Goal: Task Accomplishment & Management: Use online tool/utility

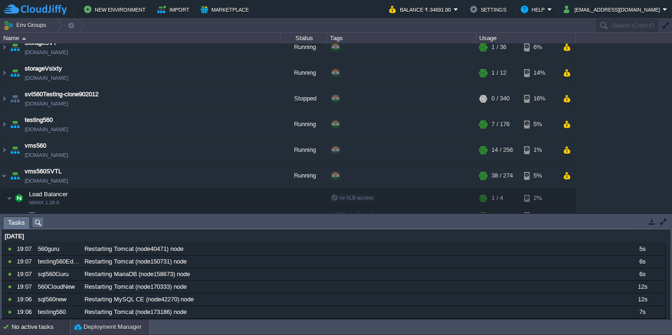
click at [96, 322] on button "Deployment Manager" at bounding box center [107, 326] width 67 height 9
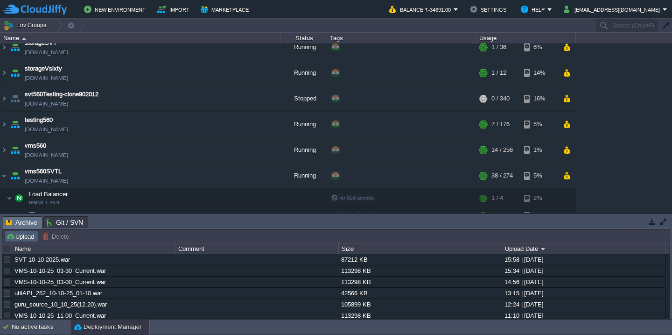
click at [26, 237] on button "Upload" at bounding box center [21, 236] width 31 height 8
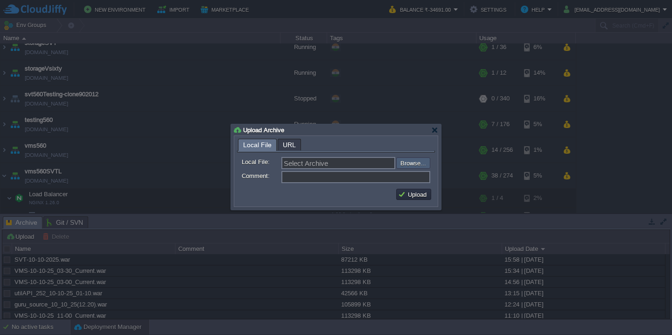
click at [419, 161] on input "file" at bounding box center [371, 162] width 118 height 11
type input "C:\fakepath\VMS-10-10-2025.war"
type input "VMS-10-10-2025.war"
click at [411, 198] on button "Upload" at bounding box center [413, 194] width 31 height 8
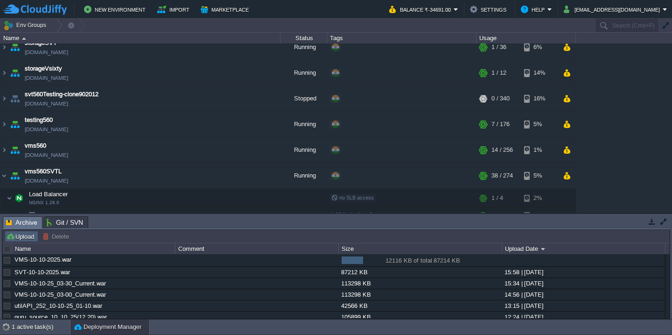
click at [20, 239] on button "Upload" at bounding box center [21, 236] width 31 height 8
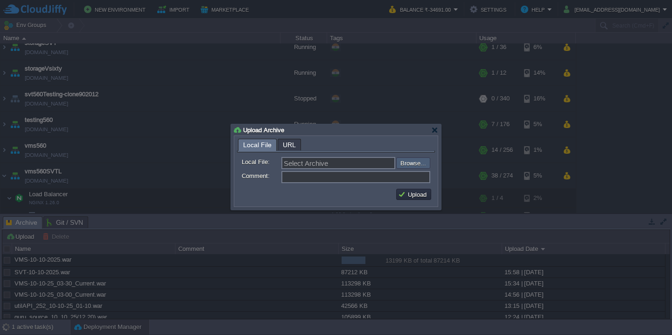
click at [416, 166] on input "file" at bounding box center [371, 162] width 118 height 11
type input "C:\fakepath\guruAPI_source_10_10_25(7.40).war"
type input "guruAPI_source_10_10_25(7.40).war"
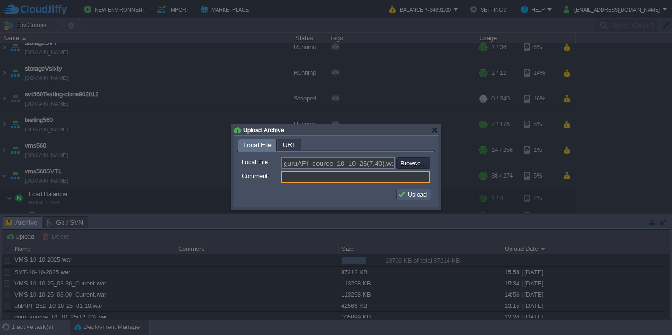
click at [408, 190] on td "Upload" at bounding box center [413, 194] width 35 height 11
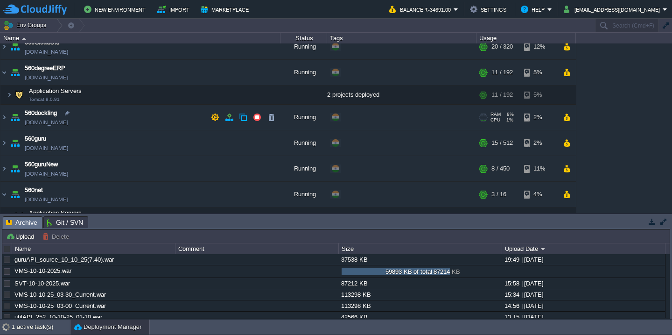
scroll to position [65, 0]
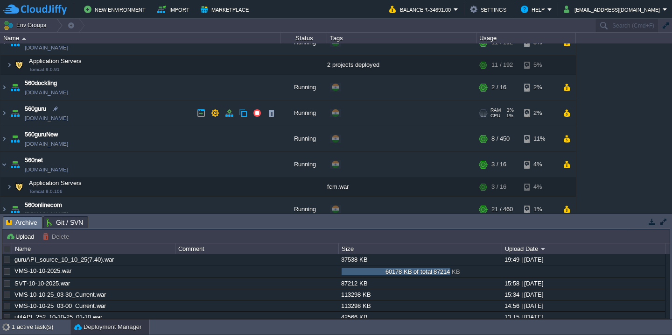
click at [133, 117] on td "560guru [DOMAIN_NAME]" at bounding box center [140, 113] width 280 height 26
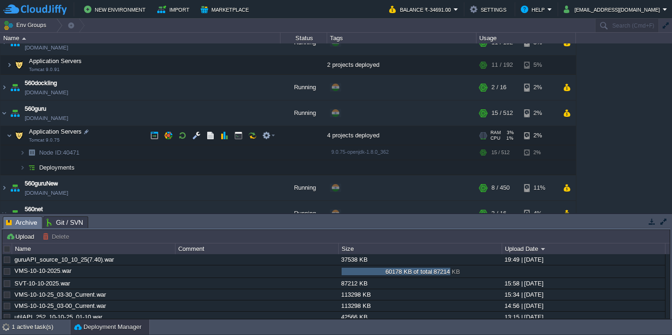
scroll to position [90, 0]
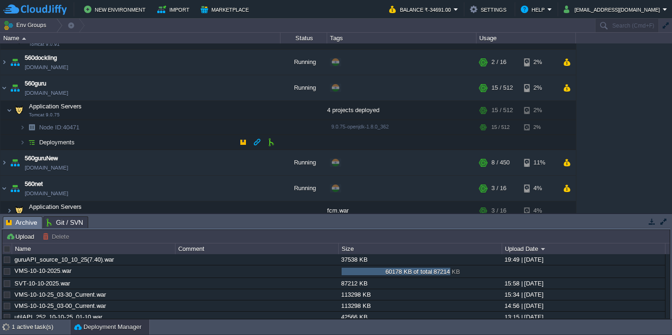
click at [126, 136] on td "Deployments" at bounding box center [140, 142] width 280 height 15
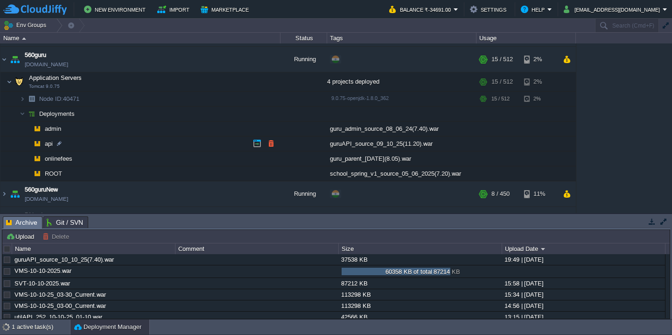
scroll to position [119, 0]
click at [268, 139] on button "button" at bounding box center [271, 143] width 8 height 8
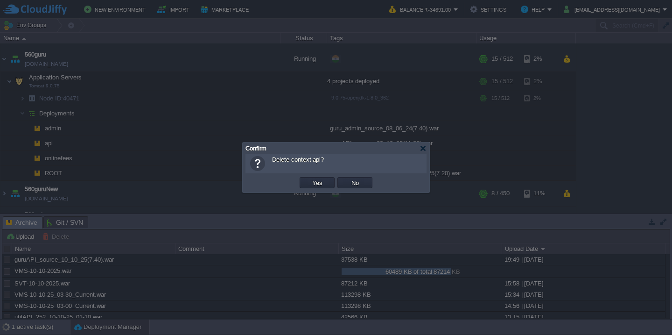
click at [309, 178] on button "Yes" at bounding box center [317, 182] width 16 height 8
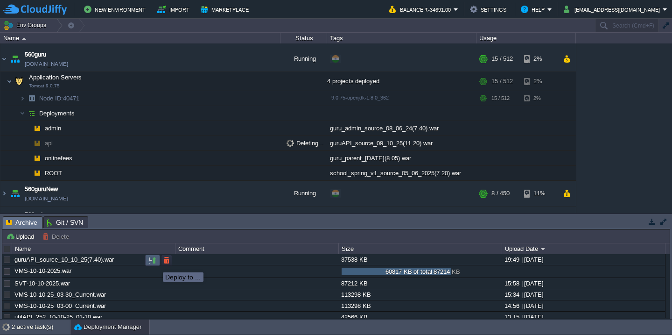
click at [154, 263] on button "button" at bounding box center [152, 260] width 8 height 8
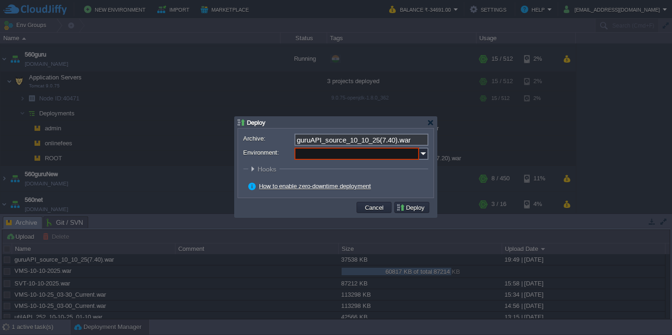
click at [359, 153] on input "Environment:" at bounding box center [356, 153] width 125 height 12
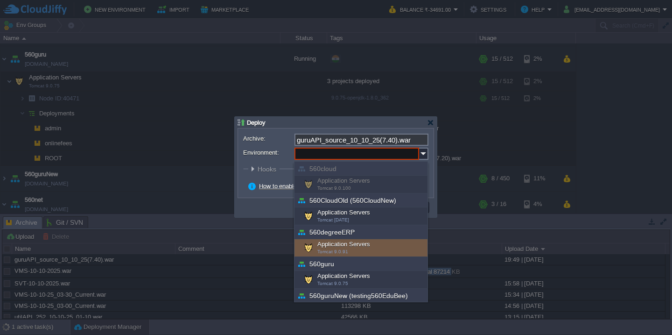
scroll to position [76, 0]
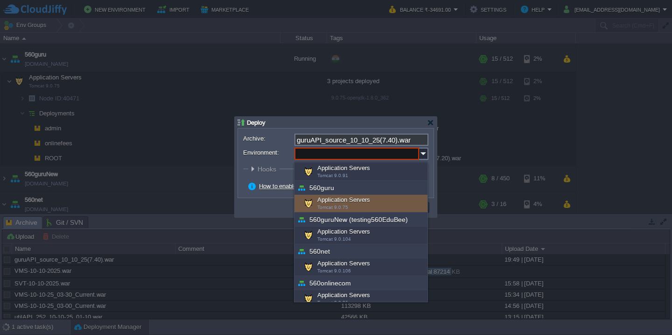
click at [365, 205] on div "Application Servers Tomcat 9.0.75" at bounding box center [360, 204] width 133 height 18
type input "Application Servers (560guru)"
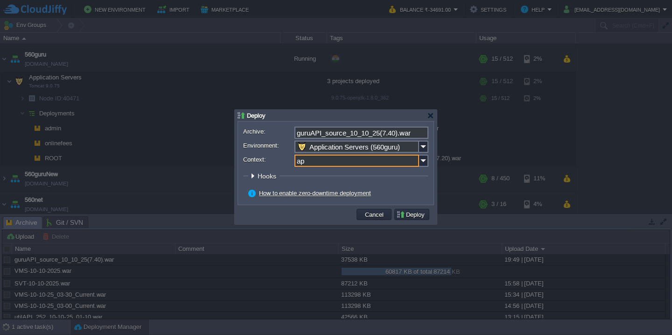
type input "api"
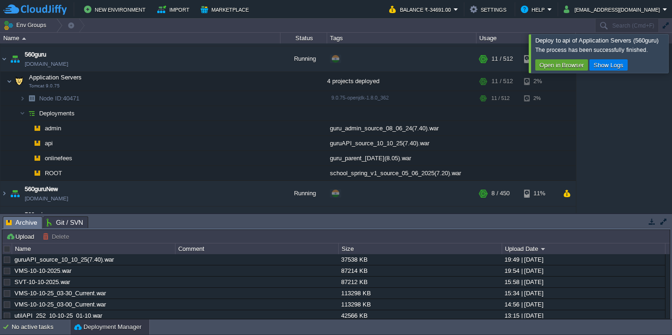
click at [672, 49] on div at bounding box center [683, 53] width 0 height 38
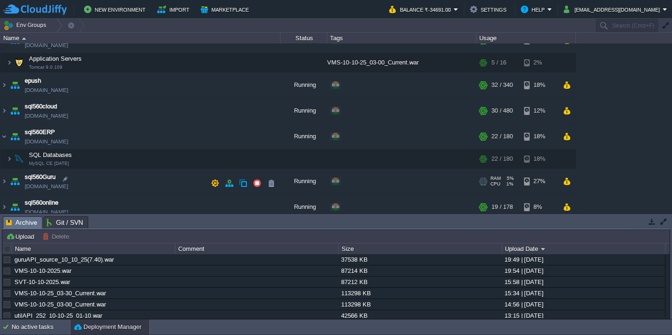
scroll to position [397, 0]
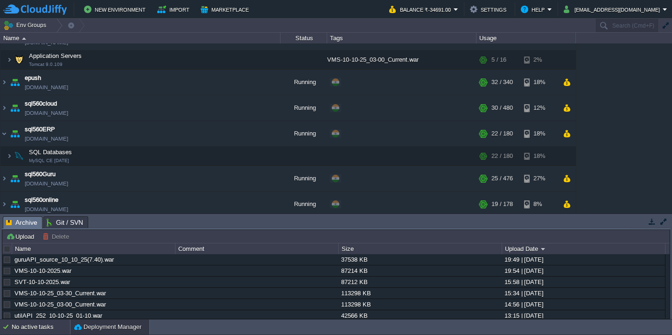
click at [31, 327] on div "No active tasks" at bounding box center [41, 326] width 58 height 15
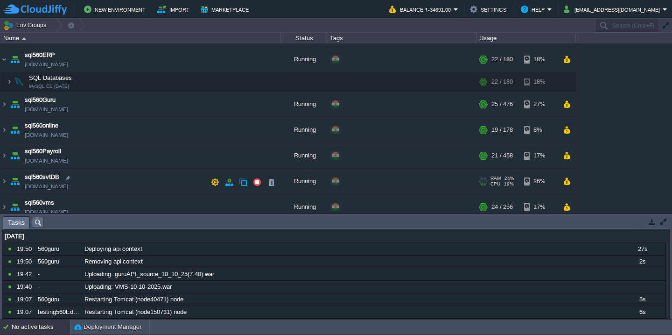
scroll to position [526, 0]
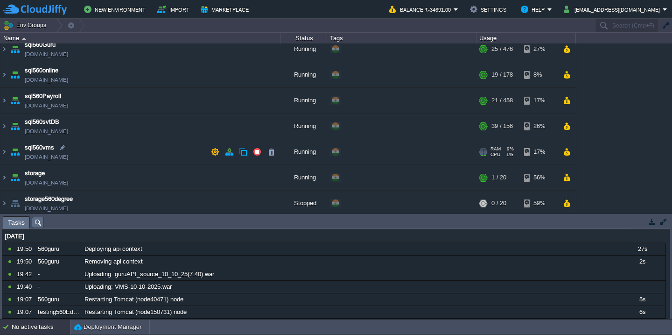
click at [130, 159] on td "sql560vms [DOMAIN_NAME]" at bounding box center [140, 152] width 280 height 26
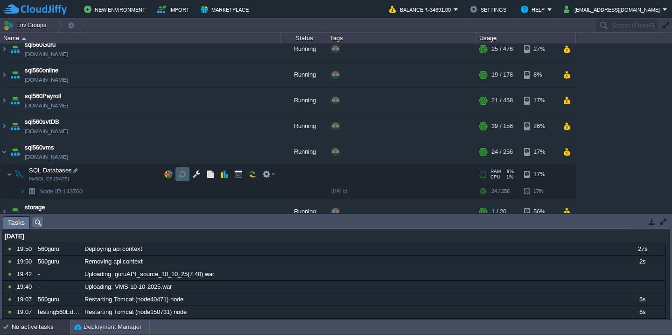
click at [187, 173] on td at bounding box center [182, 174] width 14 height 14
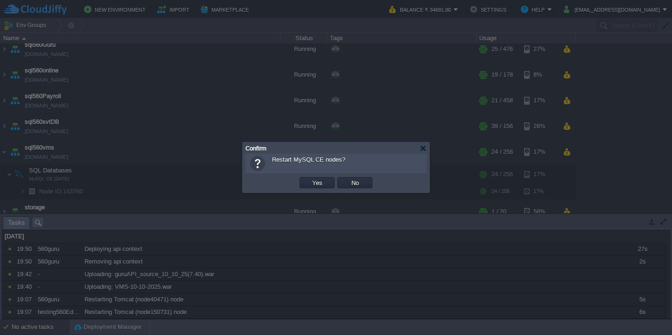
click at [309, 178] on button "Yes" at bounding box center [317, 182] width 16 height 8
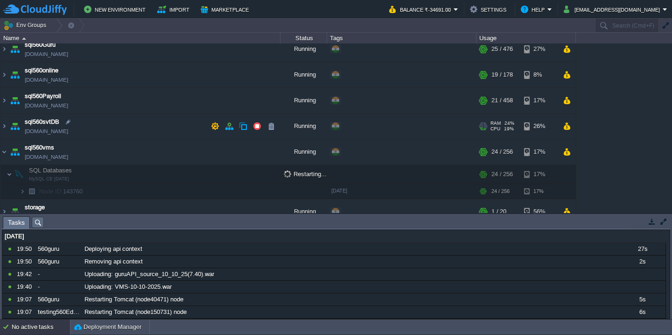
click at [138, 128] on td "sql560svtDB [DOMAIN_NAME]" at bounding box center [140, 126] width 280 height 26
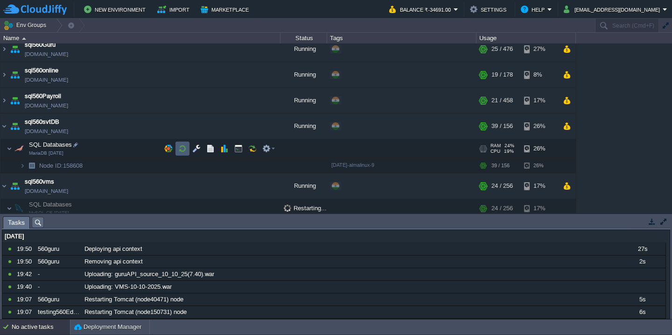
click at [182, 148] on button "button" at bounding box center [182, 148] width 8 height 8
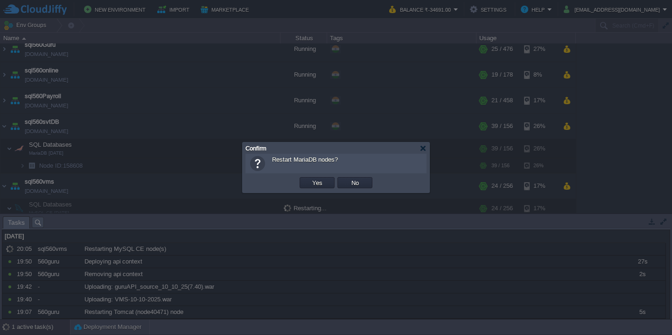
click at [309, 178] on button "Yes" at bounding box center [317, 182] width 16 height 8
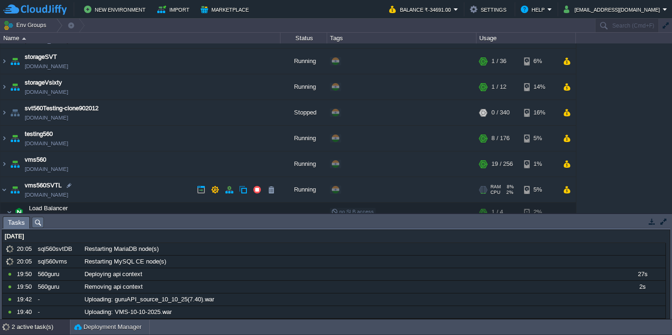
scroll to position [769, 0]
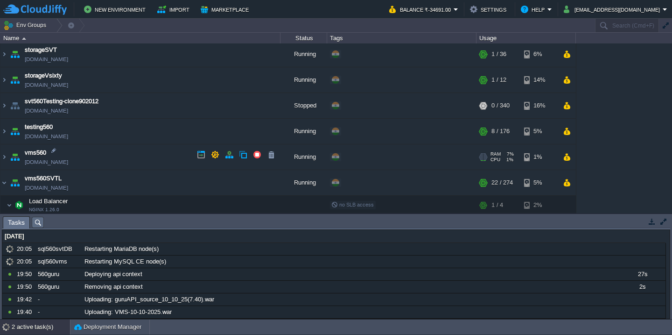
click at [143, 159] on td "vms560 [DOMAIN_NAME]" at bounding box center [140, 157] width 280 height 26
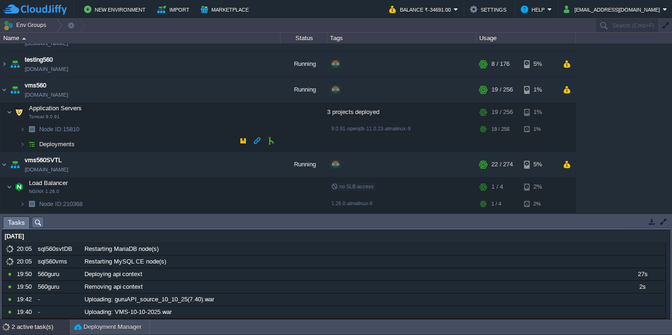
click at [140, 143] on td "Deployments" at bounding box center [140, 144] width 280 height 15
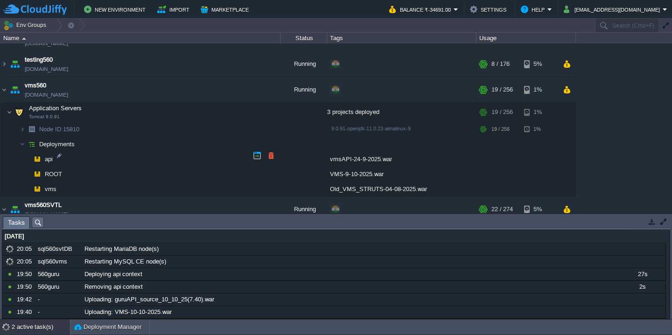
scroll to position [893, 0]
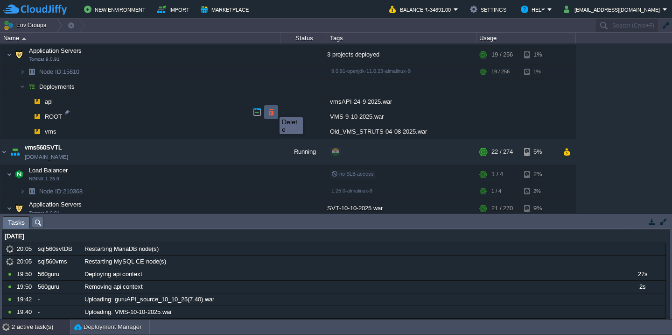
click at [273, 109] on button "button" at bounding box center [271, 112] width 8 height 8
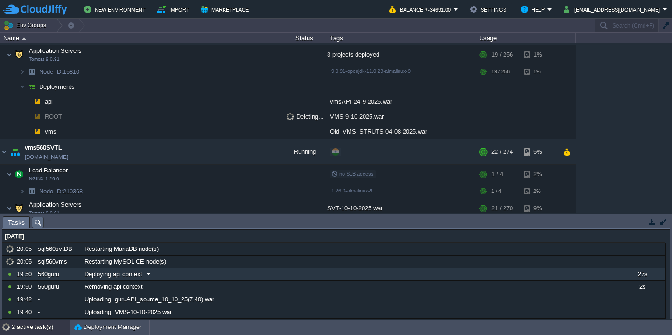
scroll to position [619, 0]
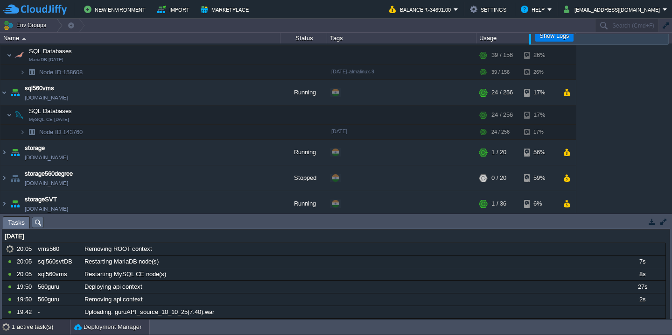
click at [85, 330] on button "Deployment Manager" at bounding box center [107, 326] width 67 height 9
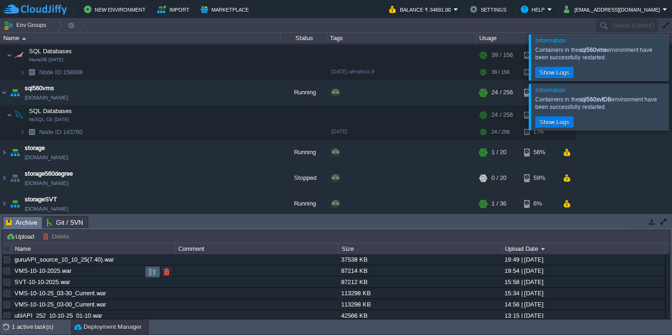
click at [152, 272] on button "button" at bounding box center [152, 271] width 8 height 8
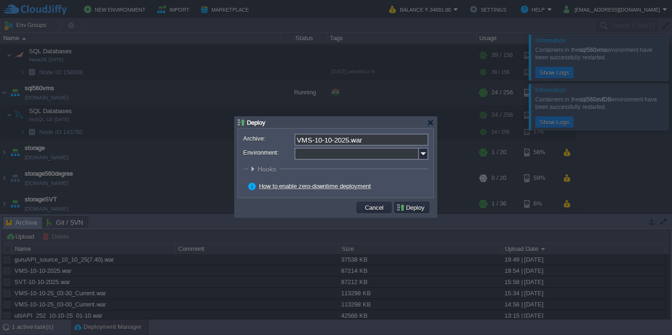
scroll to position [799, 0]
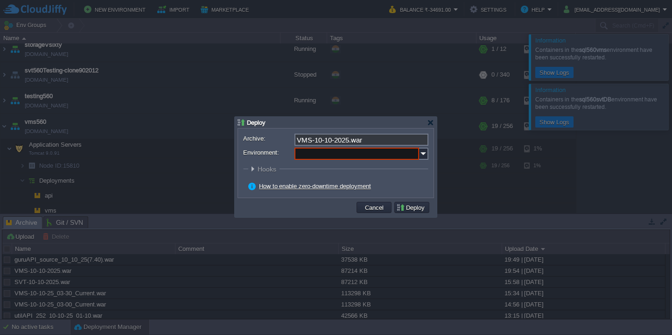
click at [333, 154] on input "Environment:" at bounding box center [356, 153] width 125 height 12
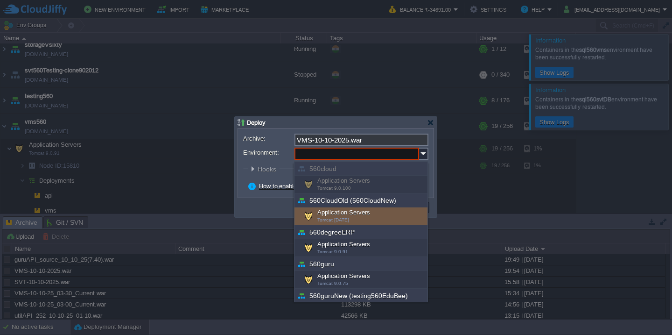
scroll to position [336, 0]
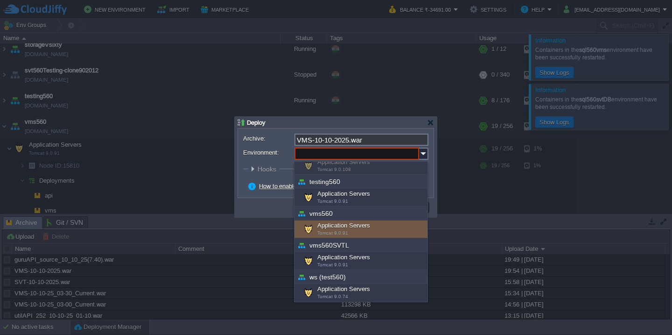
click at [345, 229] on div "Application Servers Tomcat 9.0.91" at bounding box center [360, 229] width 133 height 18
type input "Application Servers (vms560)"
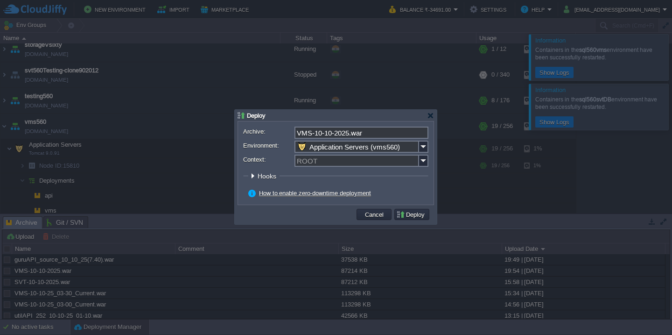
scroll to position [813, 0]
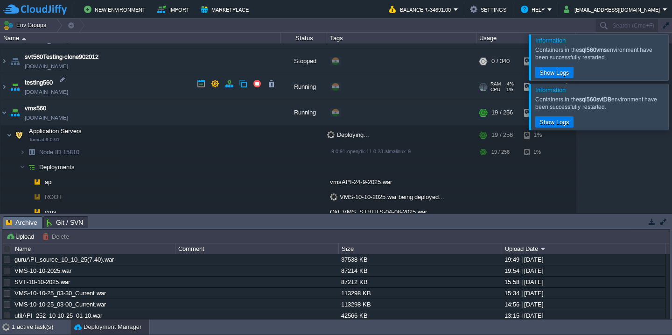
click at [130, 90] on td "testing560 [DOMAIN_NAME]" at bounding box center [140, 87] width 280 height 26
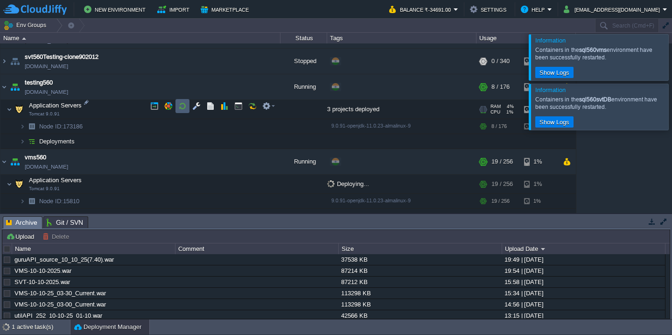
click at [182, 108] on button "button" at bounding box center [182, 106] width 8 height 8
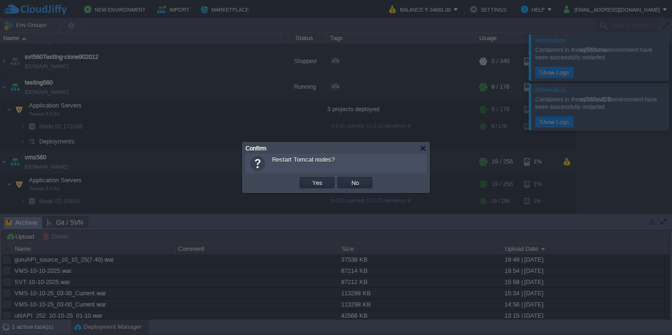
click at [309, 178] on button "Yes" at bounding box center [317, 182] width 16 height 8
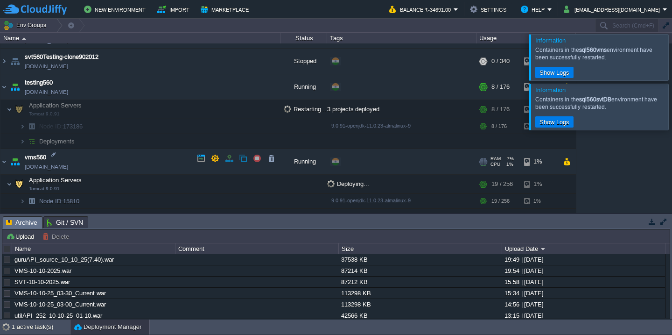
scroll to position [1031, 0]
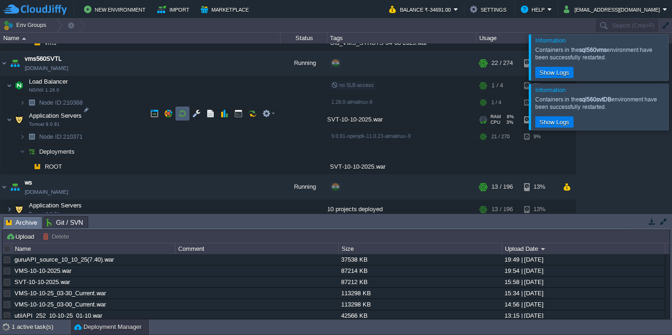
click at [182, 119] on td at bounding box center [182, 113] width 14 height 14
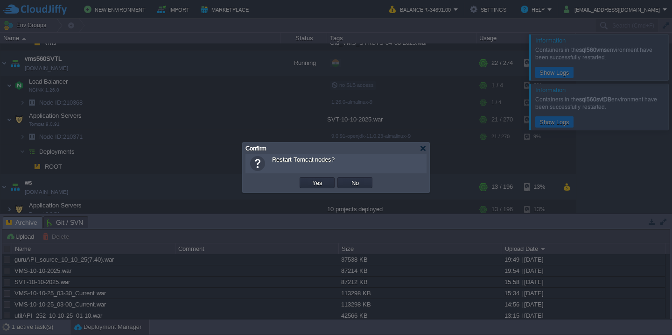
click at [309, 178] on button "Yes" at bounding box center [317, 182] width 16 height 8
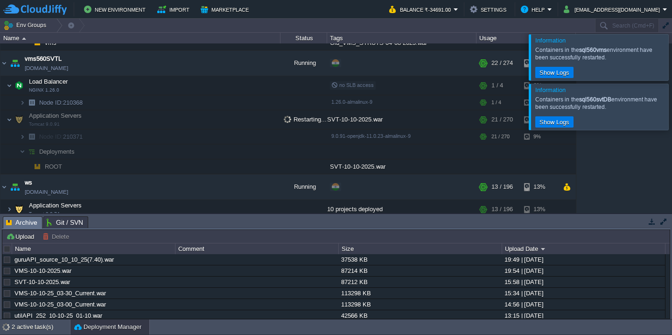
click at [672, 59] on div at bounding box center [683, 57] width 0 height 46
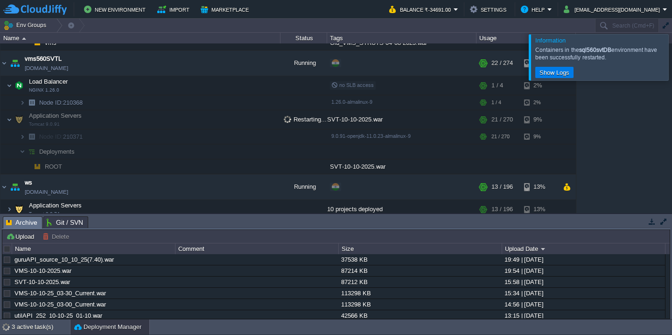
click at [672, 59] on div at bounding box center [683, 57] width 0 height 46
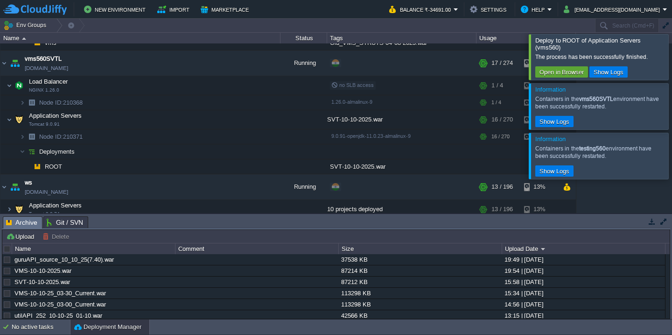
scroll to position [932, 0]
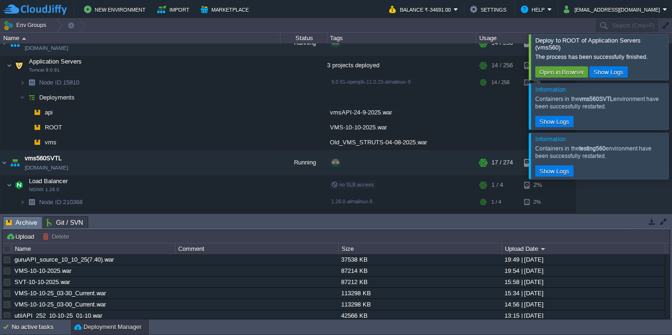
click at [672, 45] on div at bounding box center [683, 56] width 0 height 45
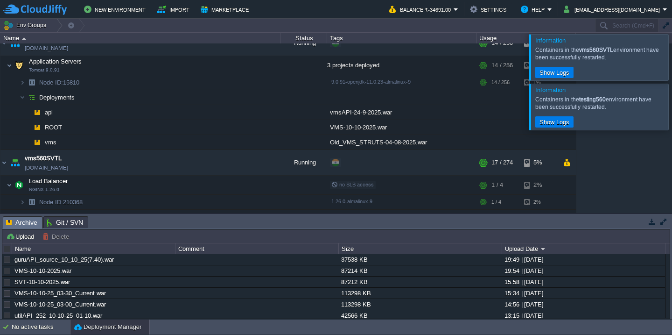
click at [672, 45] on div at bounding box center [683, 57] width 0 height 46
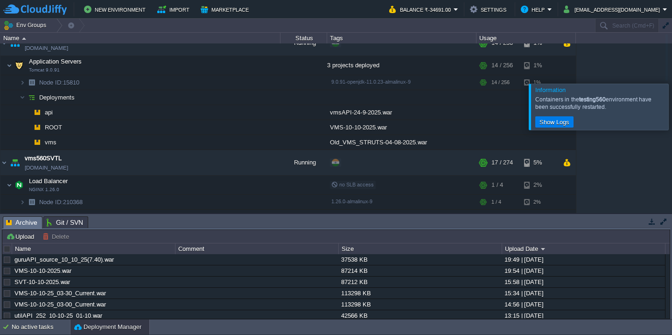
click at [672, 84] on div at bounding box center [683, 107] width 0 height 46
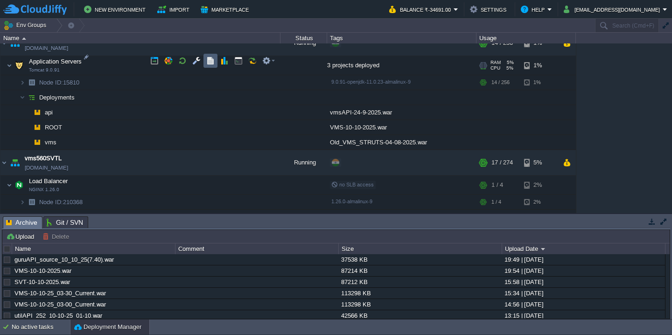
click at [215, 63] on td at bounding box center [210, 61] width 14 height 14
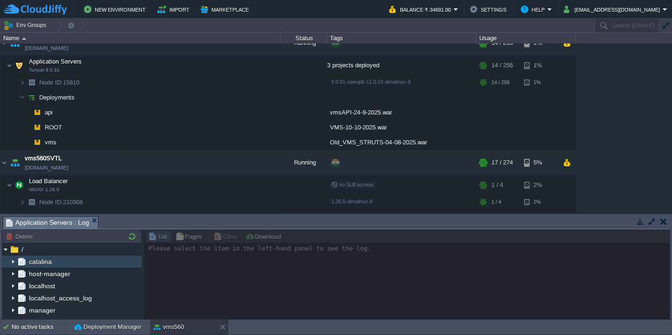
click at [12, 260] on img at bounding box center [12, 261] width 7 height 12
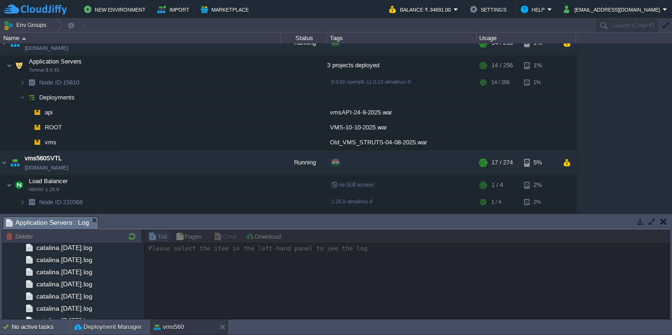
scroll to position [1114, 0]
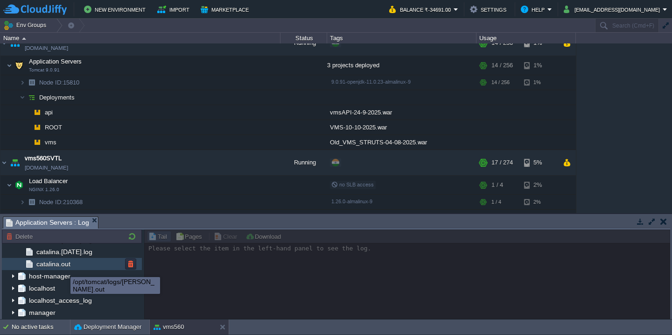
click at [71, 261] on div "catalina.out" at bounding box center [72, 264] width 140 height 12
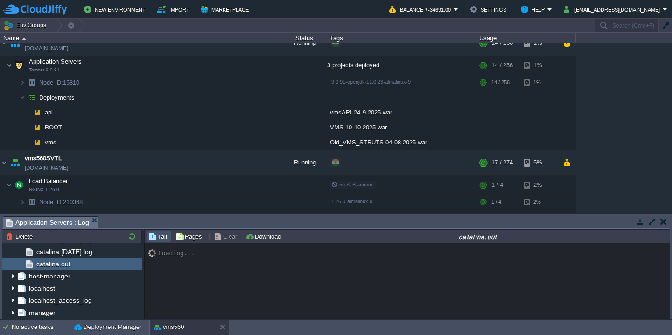
scroll to position [13479, 0]
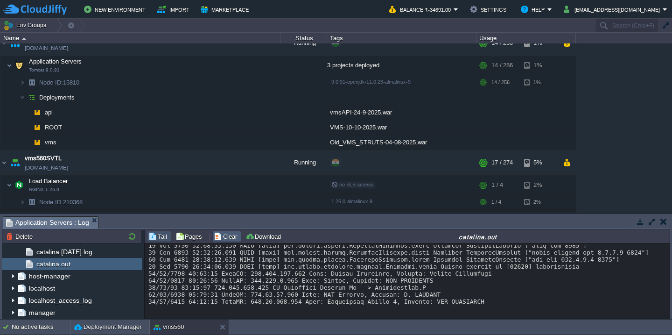
click at [233, 234] on button "Clear" at bounding box center [227, 236] width 26 height 8
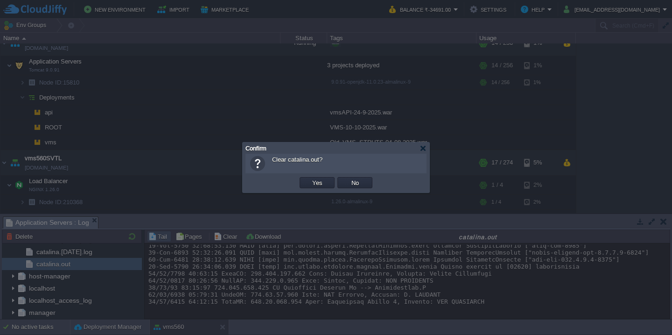
click at [309, 178] on button "Yes" at bounding box center [317, 182] width 16 height 8
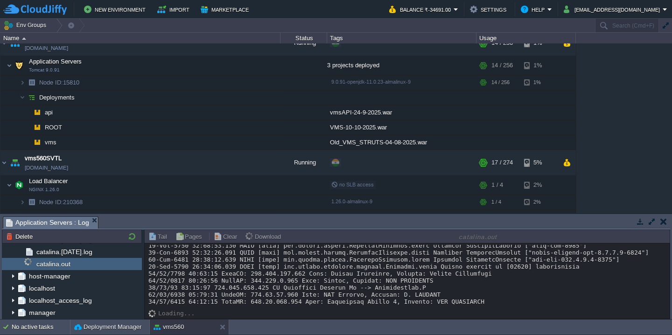
scroll to position [0, 0]
